Goal: Check status: Check status

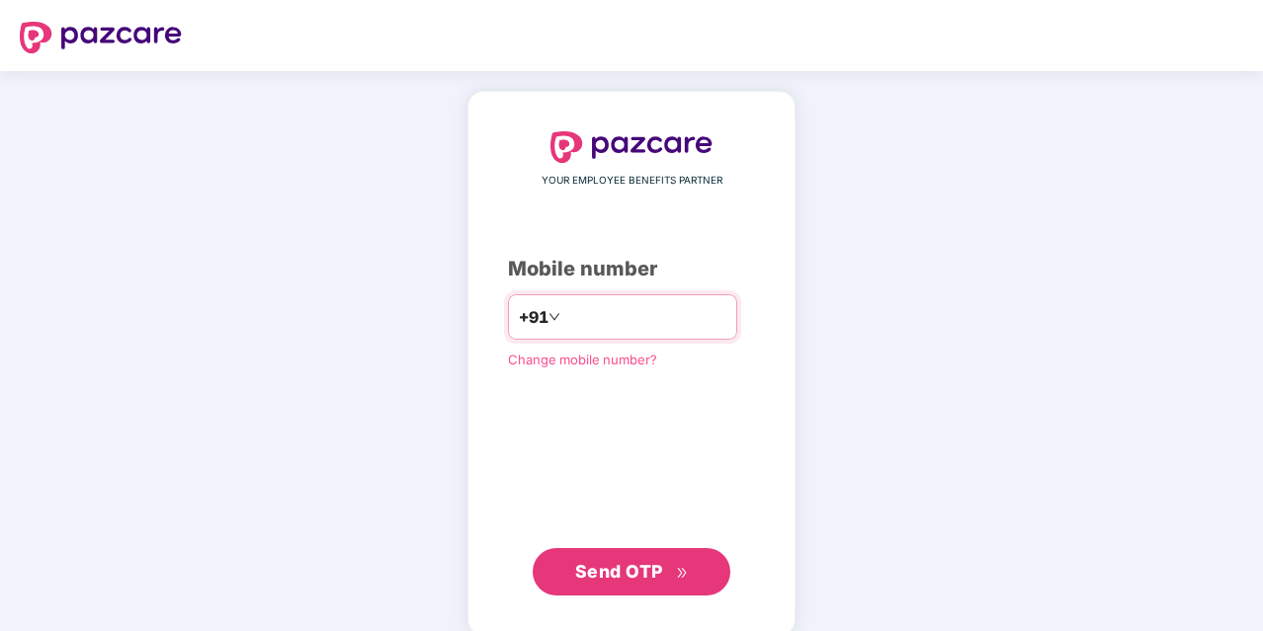
type input "**********"
click at [635, 574] on span "Send OTP" at bounding box center [619, 571] width 88 height 21
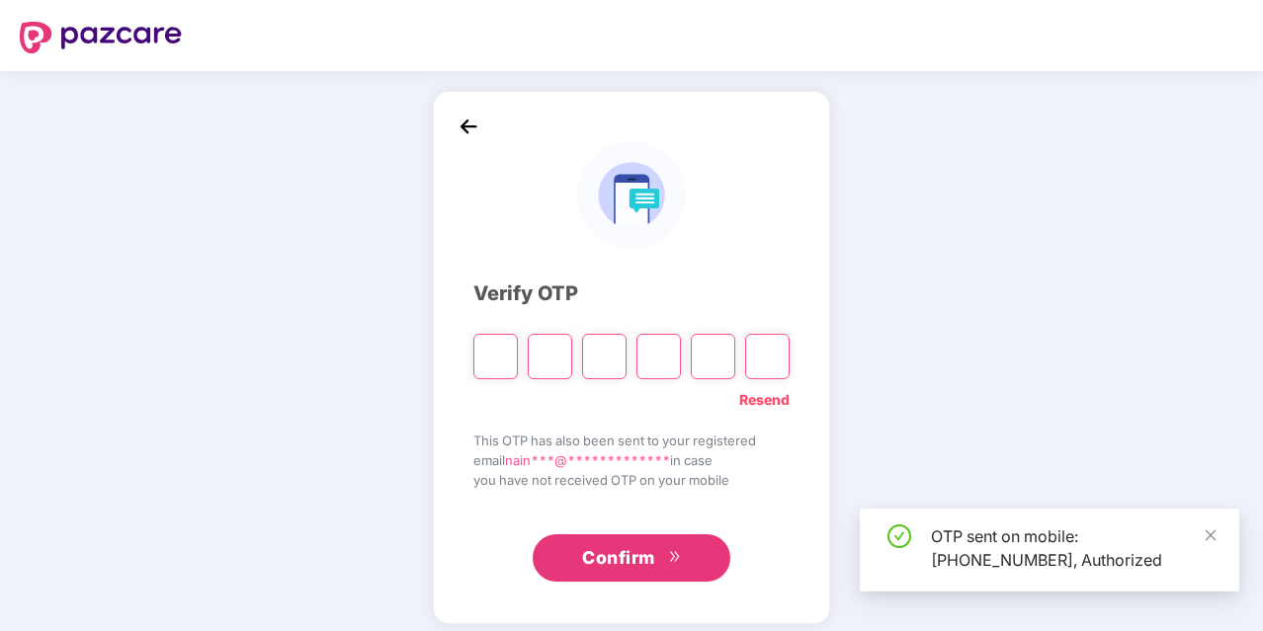
type input "*"
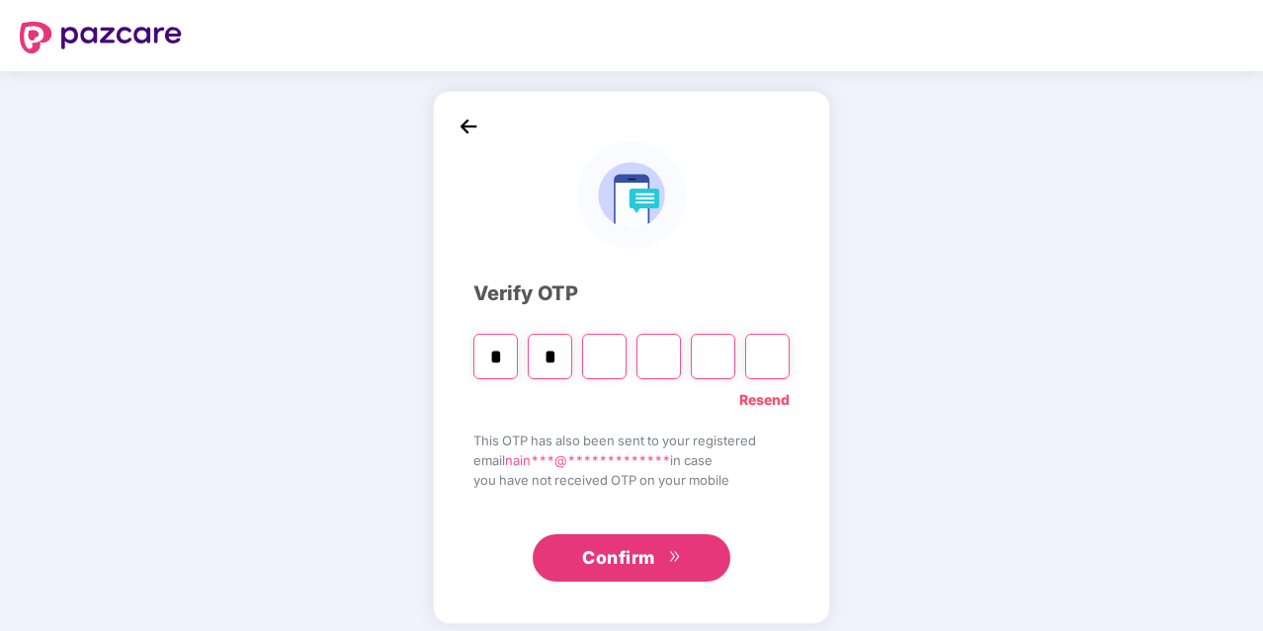
type input "*"
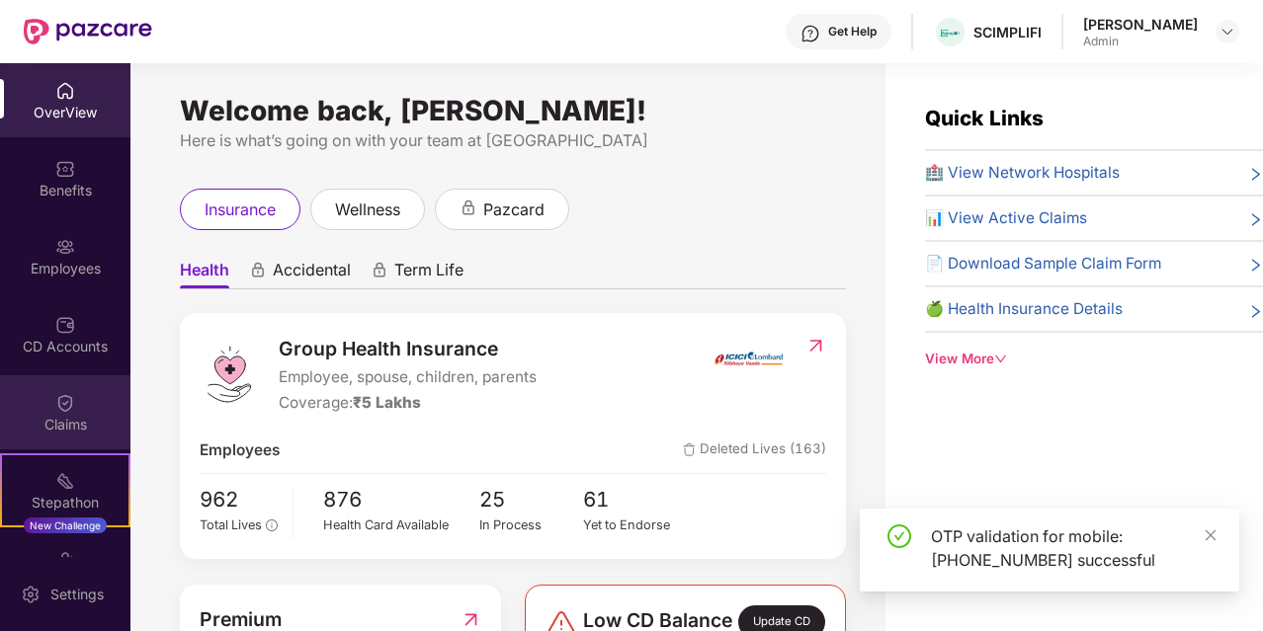
scroll to position [40, 0]
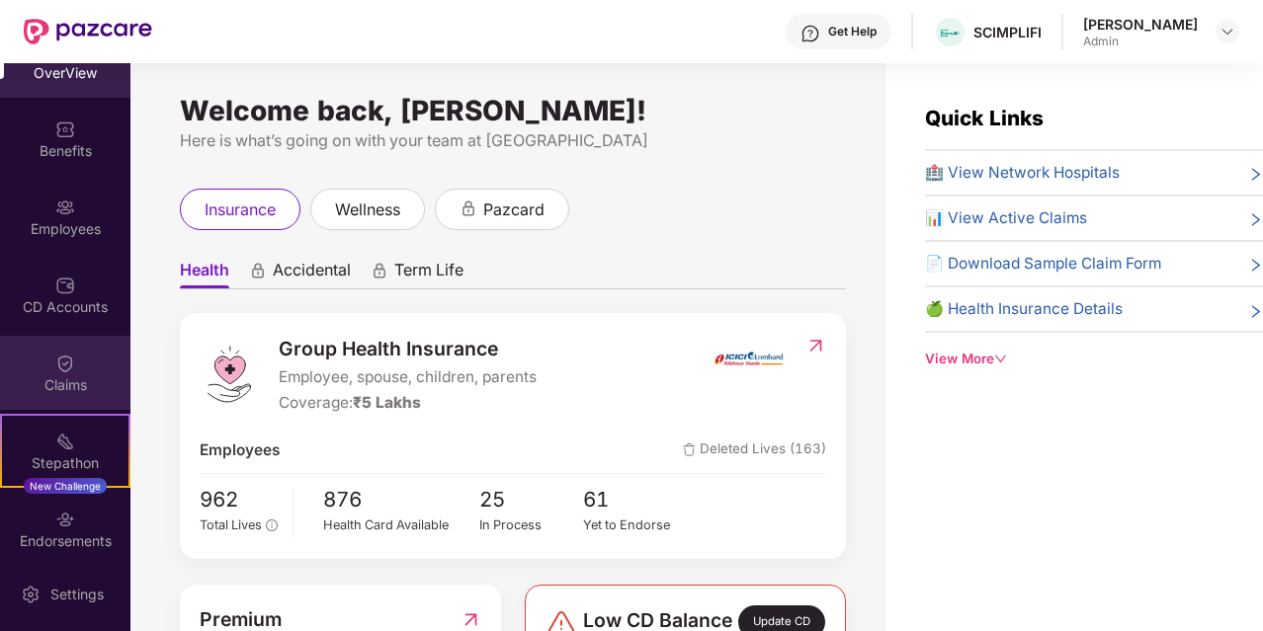
click at [41, 394] on div "Claims" at bounding box center [65, 385] width 130 height 20
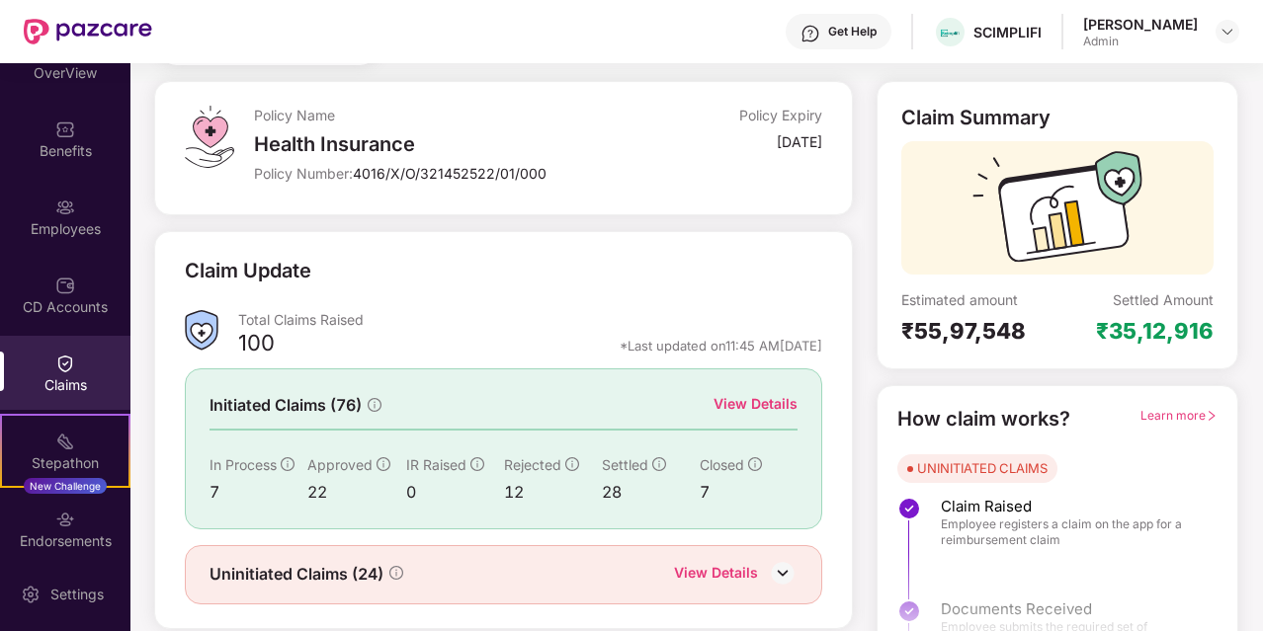
scroll to position [140, 0]
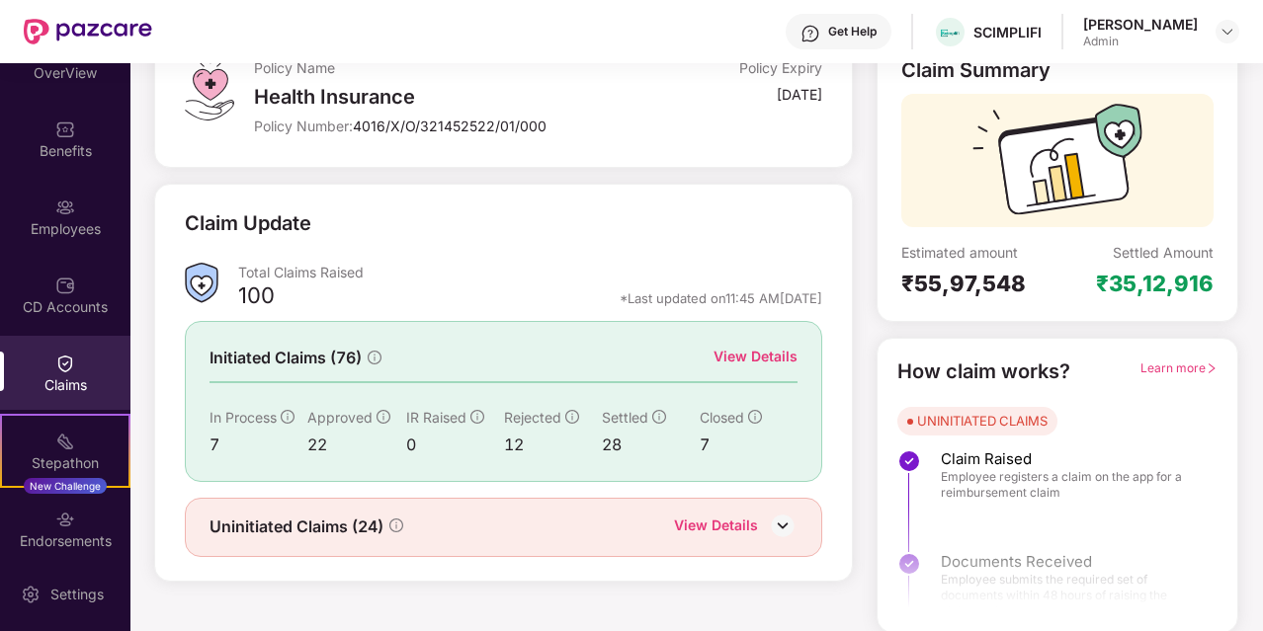
click at [764, 523] on div "View Details" at bounding box center [735, 528] width 123 height 26
click at [781, 523] on img at bounding box center [783, 526] width 30 height 30
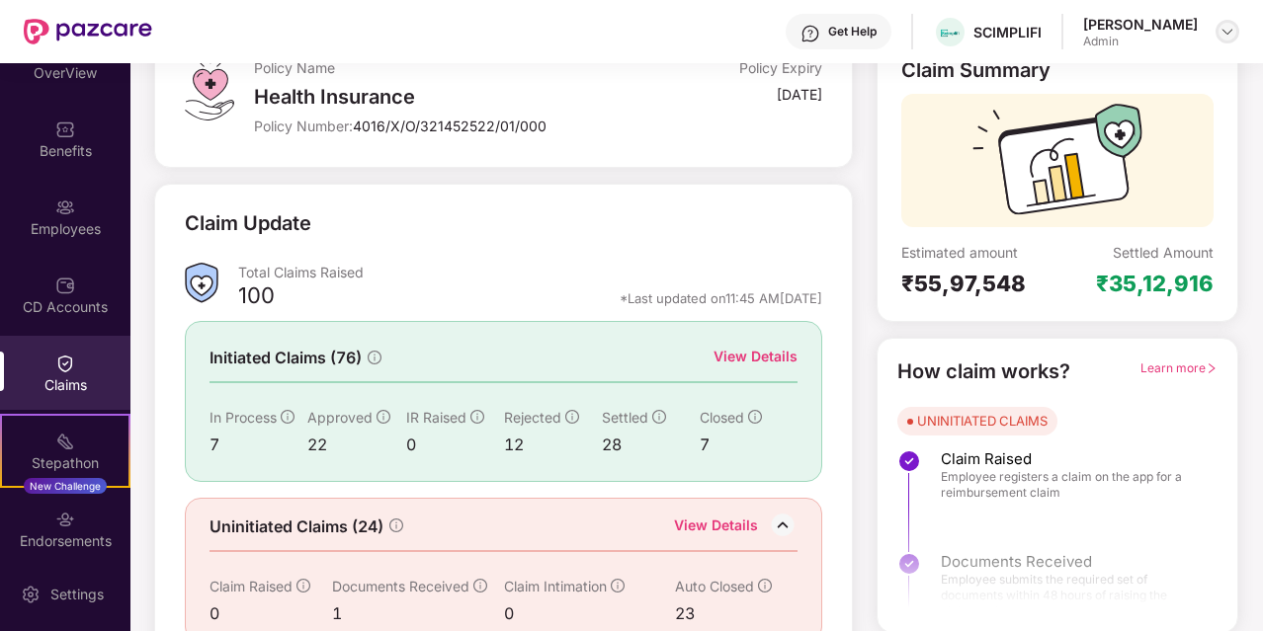
click at [1223, 31] on img at bounding box center [1227, 32] width 16 height 16
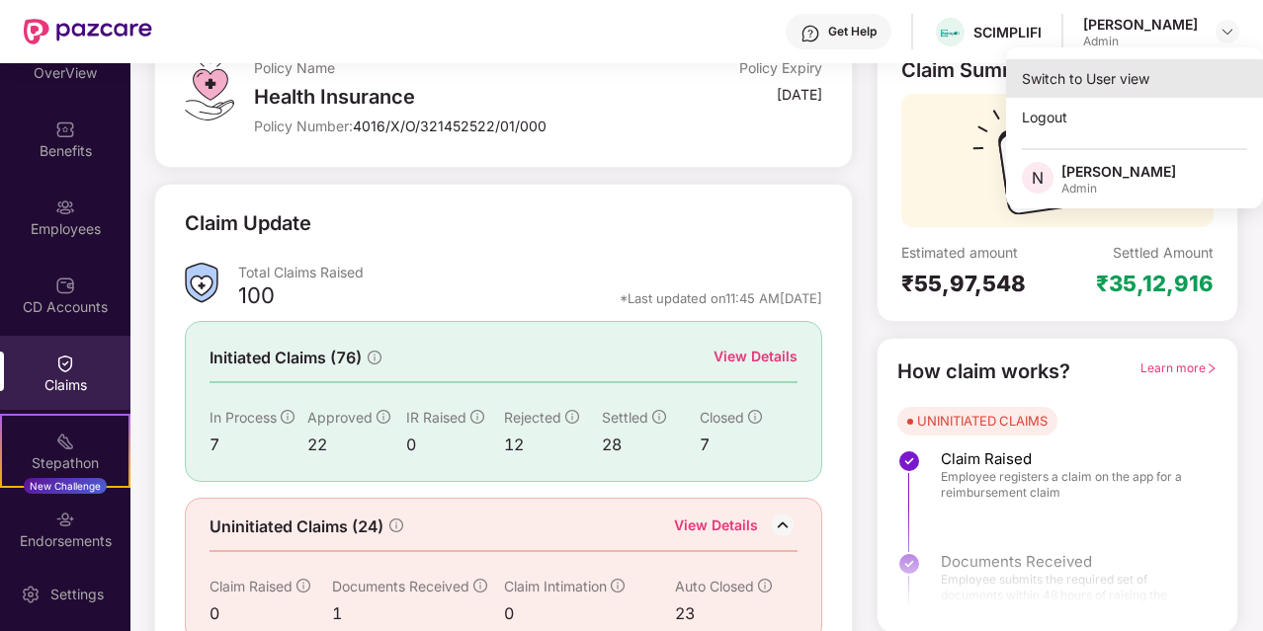
click at [1068, 82] on div "Switch to User view" at bounding box center [1134, 78] width 257 height 39
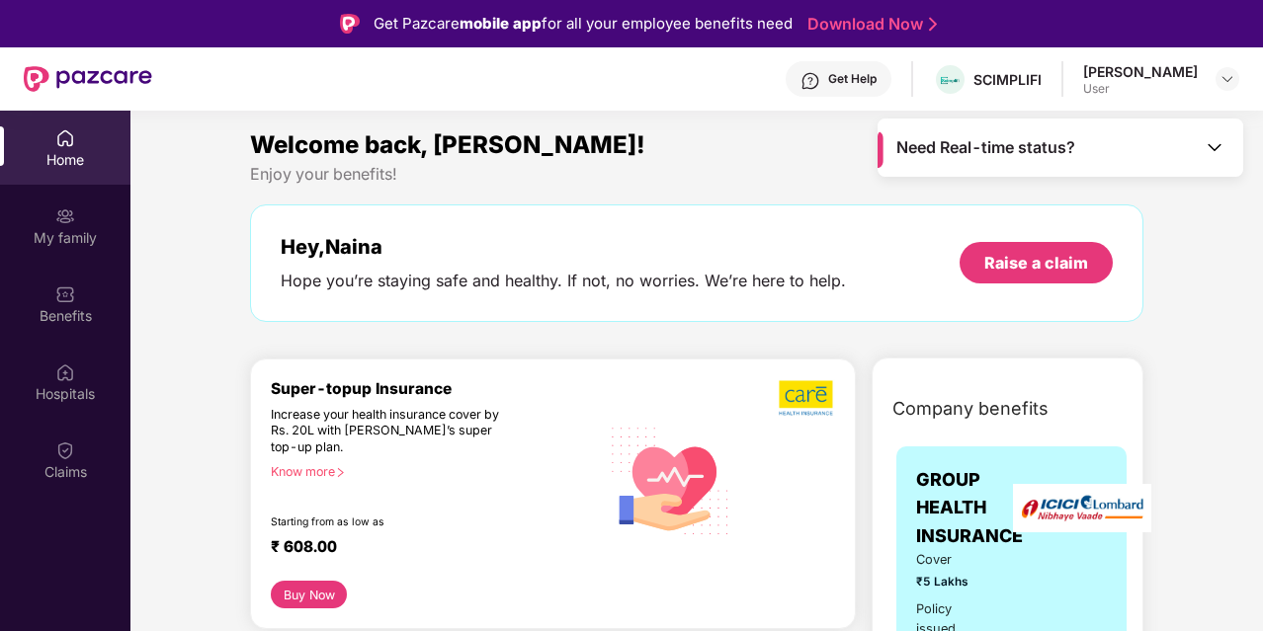
click at [694, 143] on div "Welcome back, [PERSON_NAME]!" at bounding box center [696, 145] width 893 height 38
click at [82, 463] on div "Claims" at bounding box center [65, 472] width 130 height 20
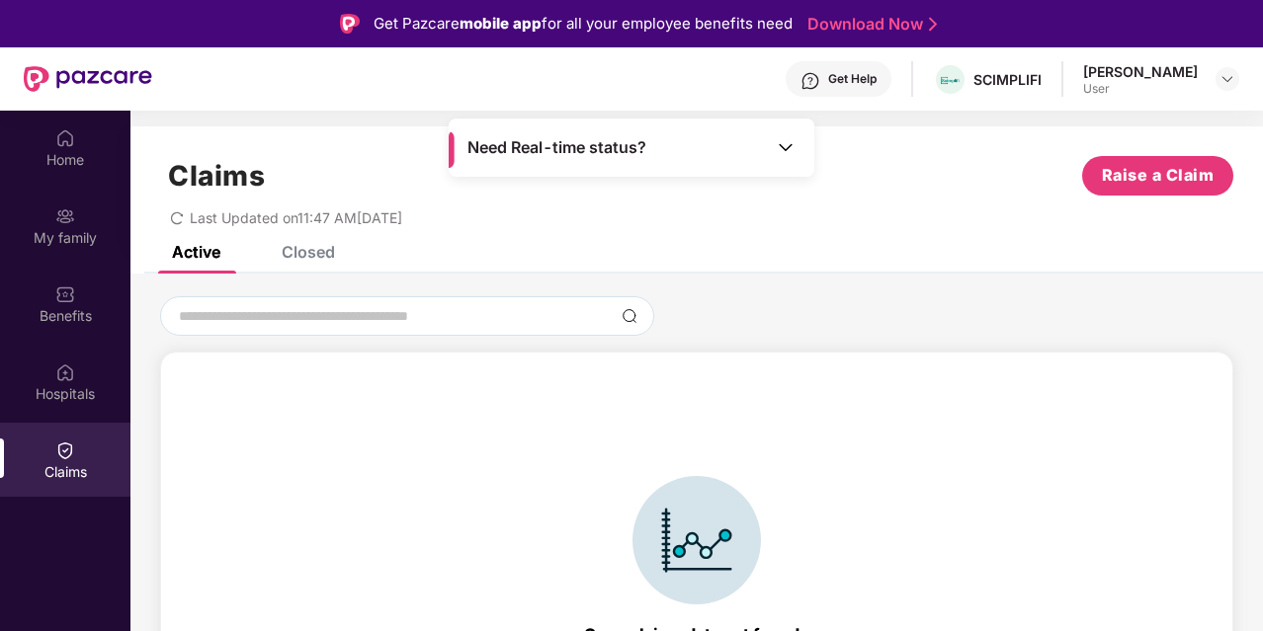
click at [297, 250] on div "Closed" at bounding box center [308, 252] width 53 height 20
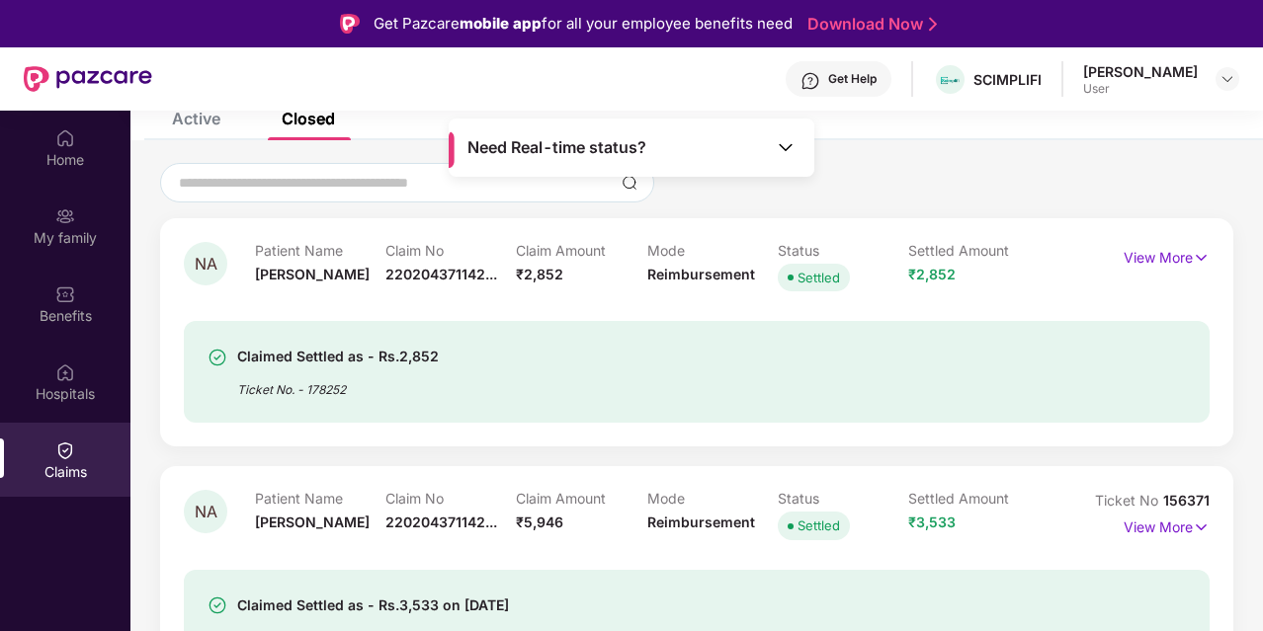
scroll to position [150, 0]
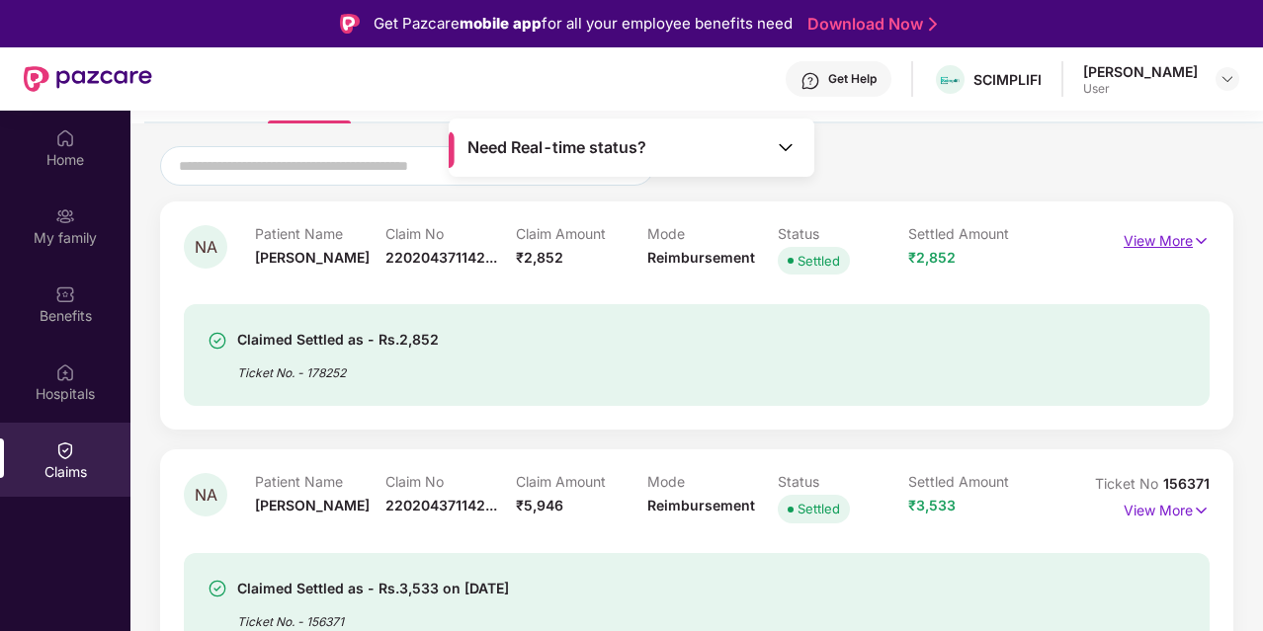
click at [1183, 240] on p "View More" at bounding box center [1166, 238] width 86 height 27
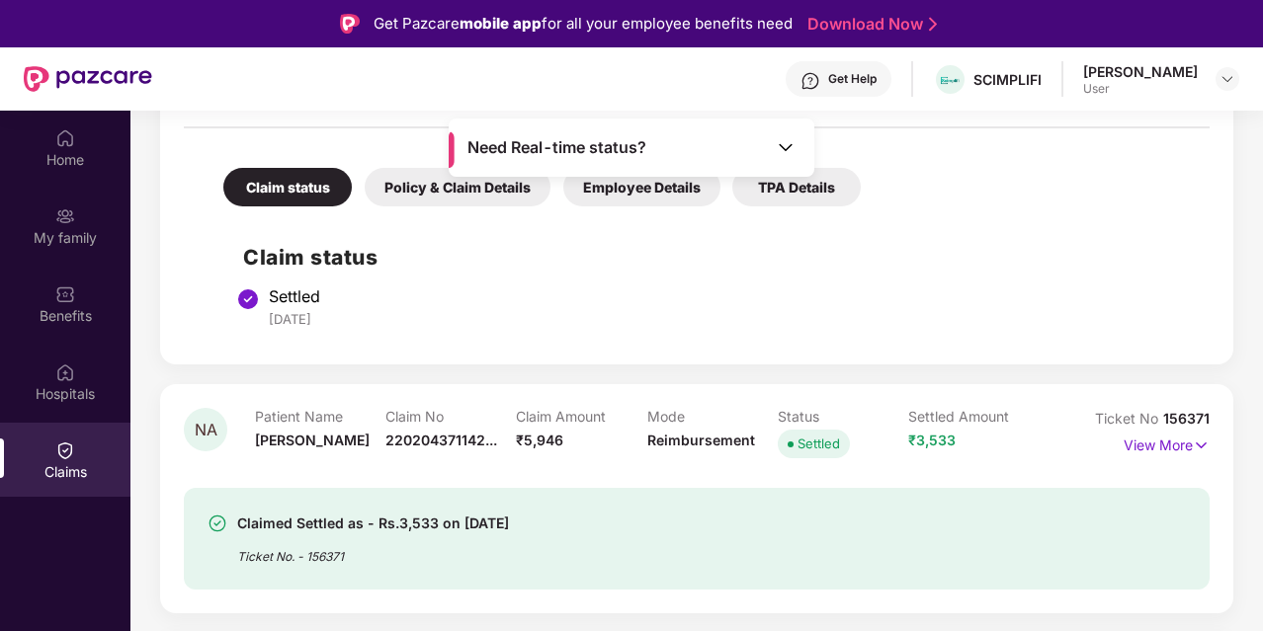
scroll to position [528, 0]
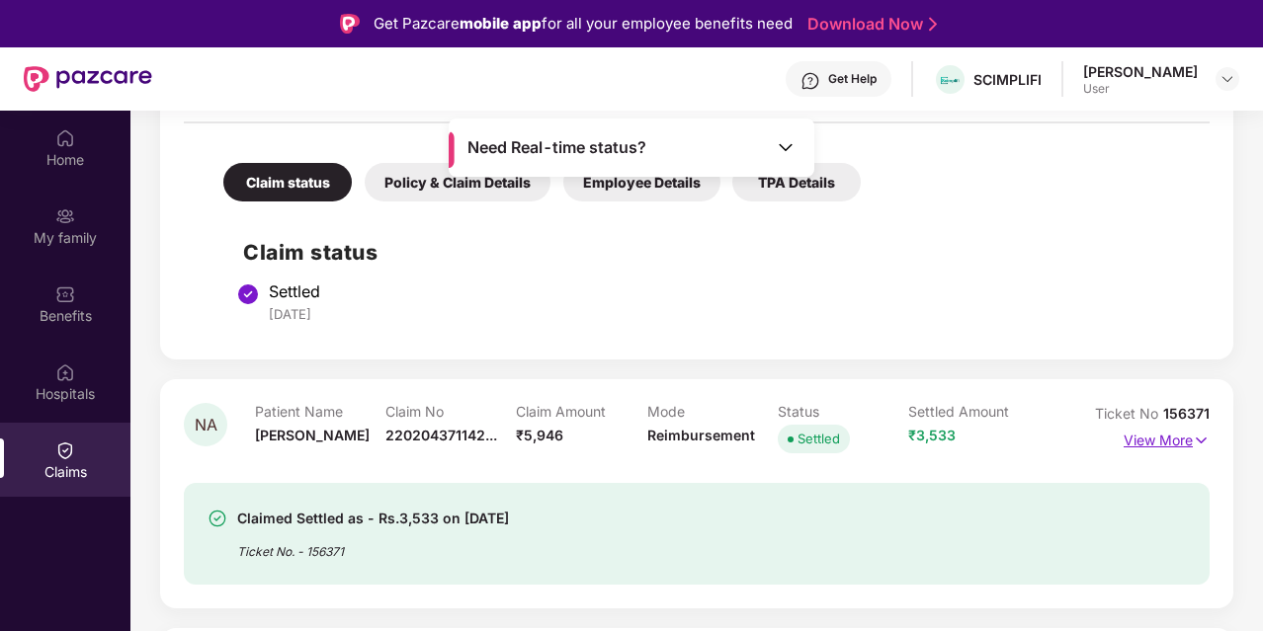
click at [1182, 442] on p "View More" at bounding box center [1166, 438] width 86 height 27
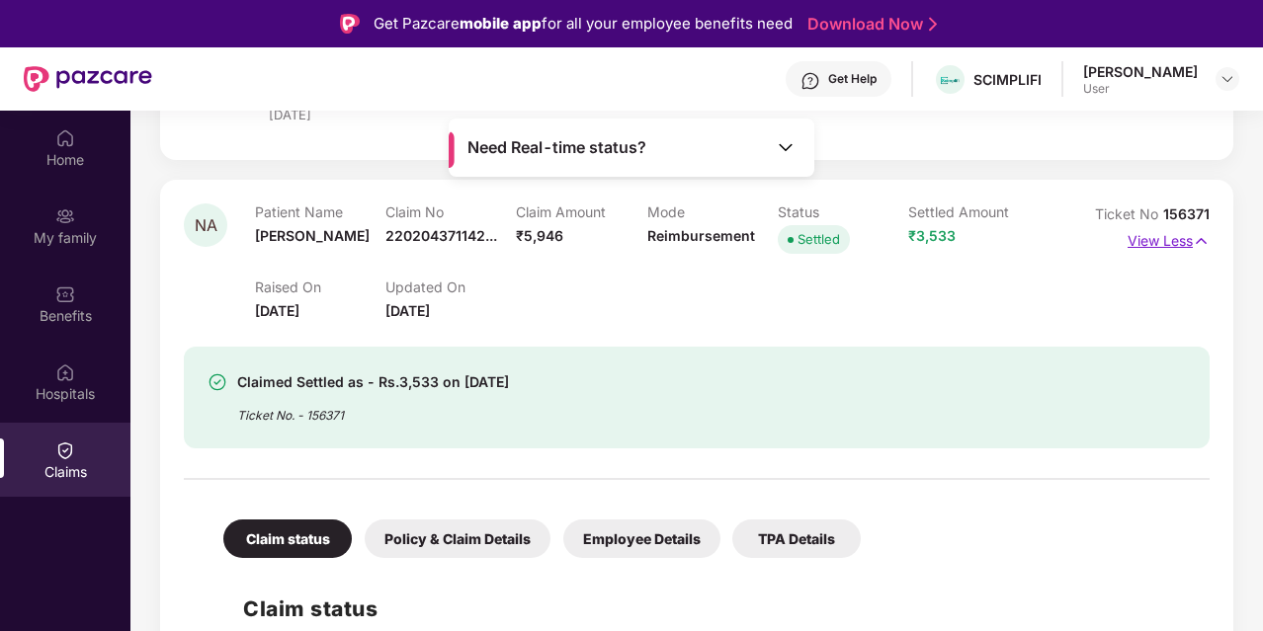
scroll to position [728, 0]
